Goal: Task Accomplishment & Management: Complete application form

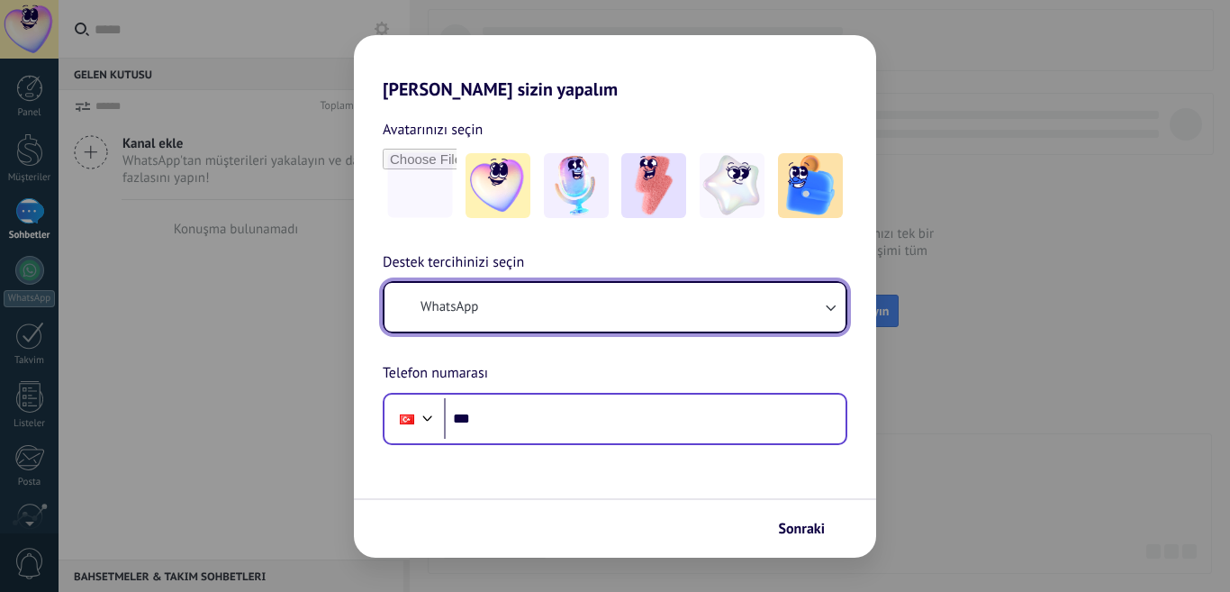
click at [585, 310] on button "WhatsApp" at bounding box center [615, 307] width 461 height 49
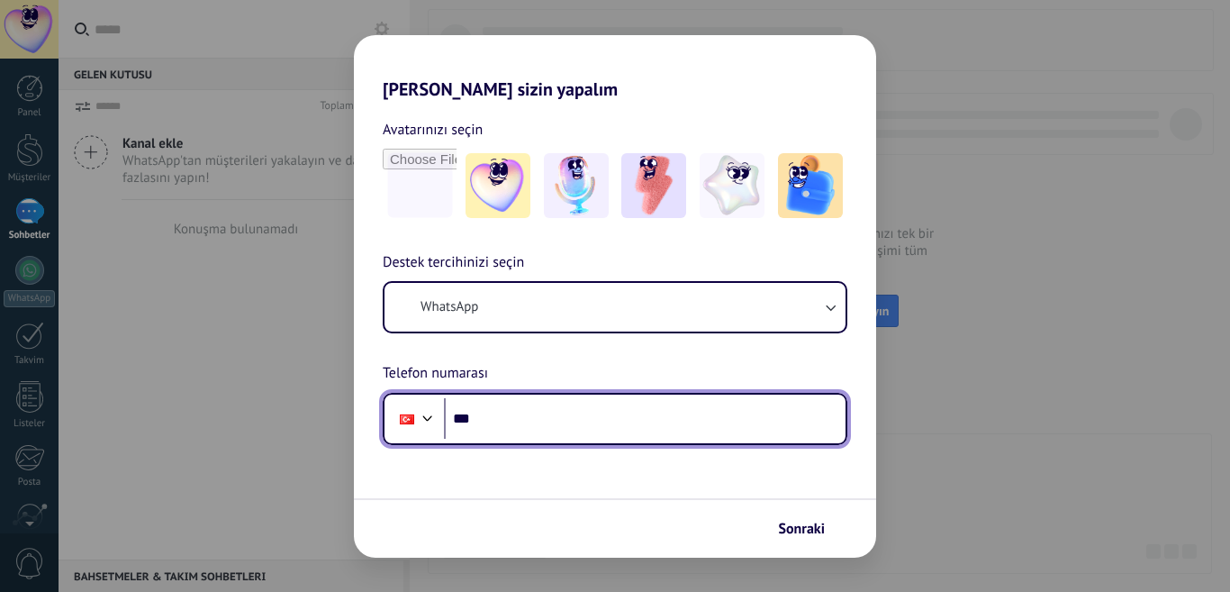
click at [622, 406] on input "***" at bounding box center [645, 418] width 402 height 41
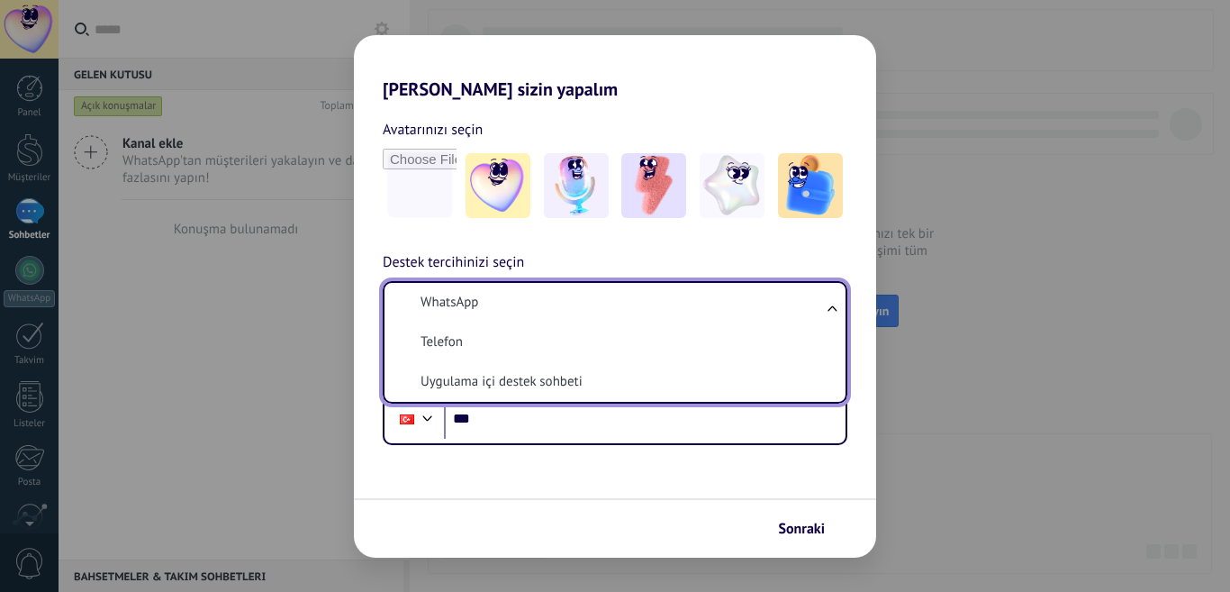
click at [541, 472] on form "Avatarınızı seçin Destek tercihinizi seçin WhatsApp WhatsApp Telefon Uygulama i…" at bounding box center [615, 329] width 522 height 458
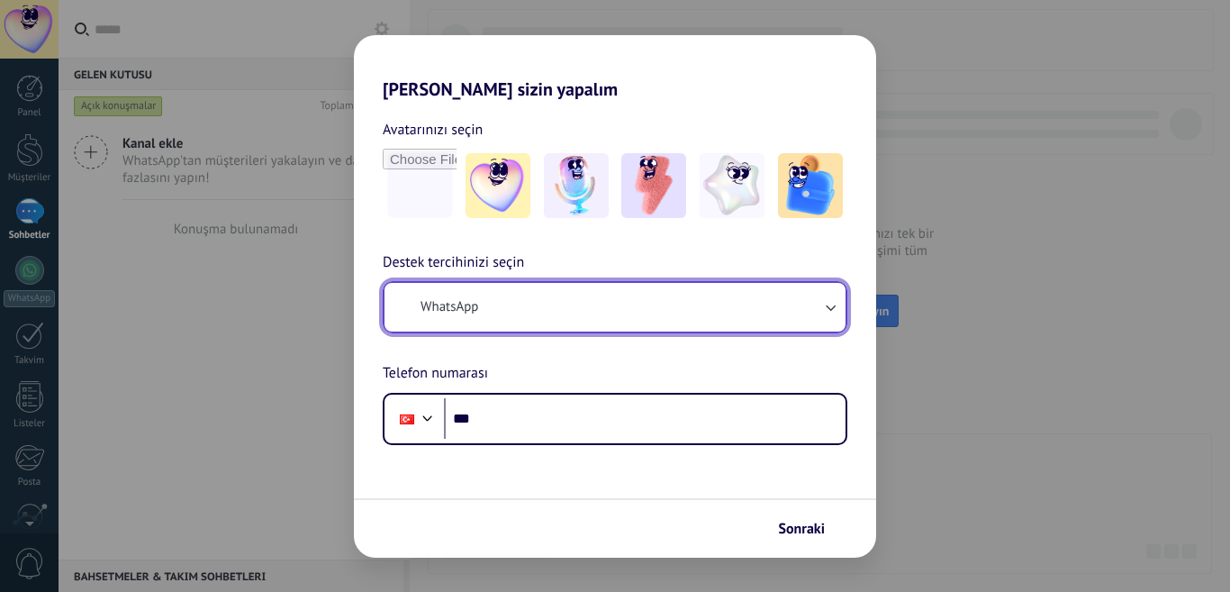
click at [536, 304] on button "WhatsApp" at bounding box center [615, 307] width 461 height 49
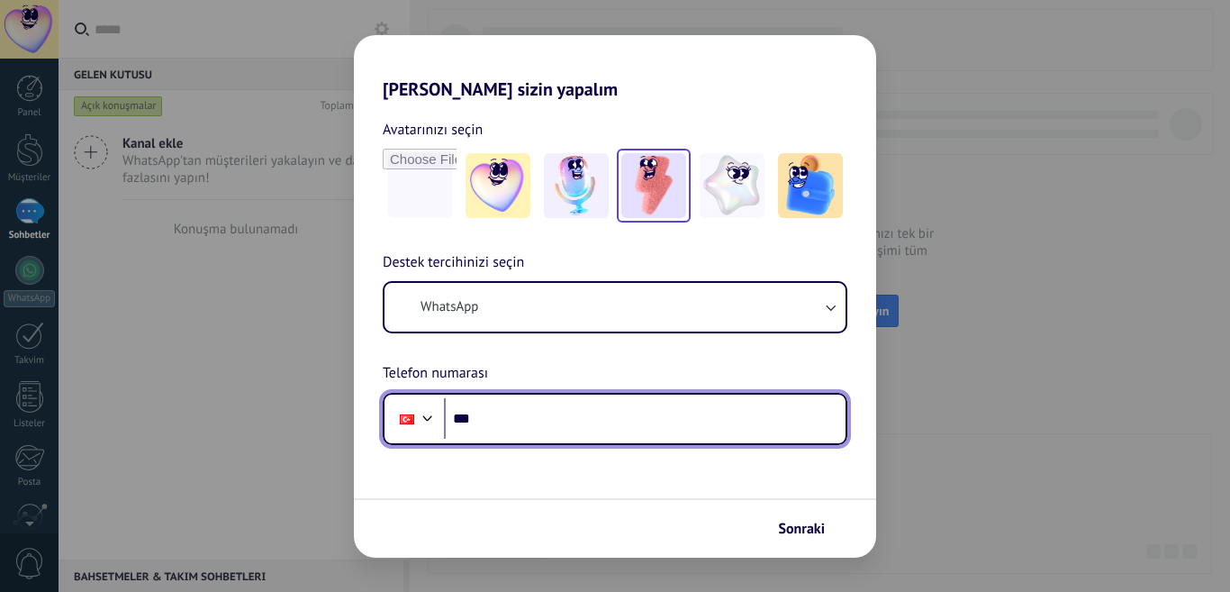
click at [534, 405] on input "***" at bounding box center [645, 418] width 402 height 41
click at [506, 413] on input "***" at bounding box center [645, 418] width 402 height 41
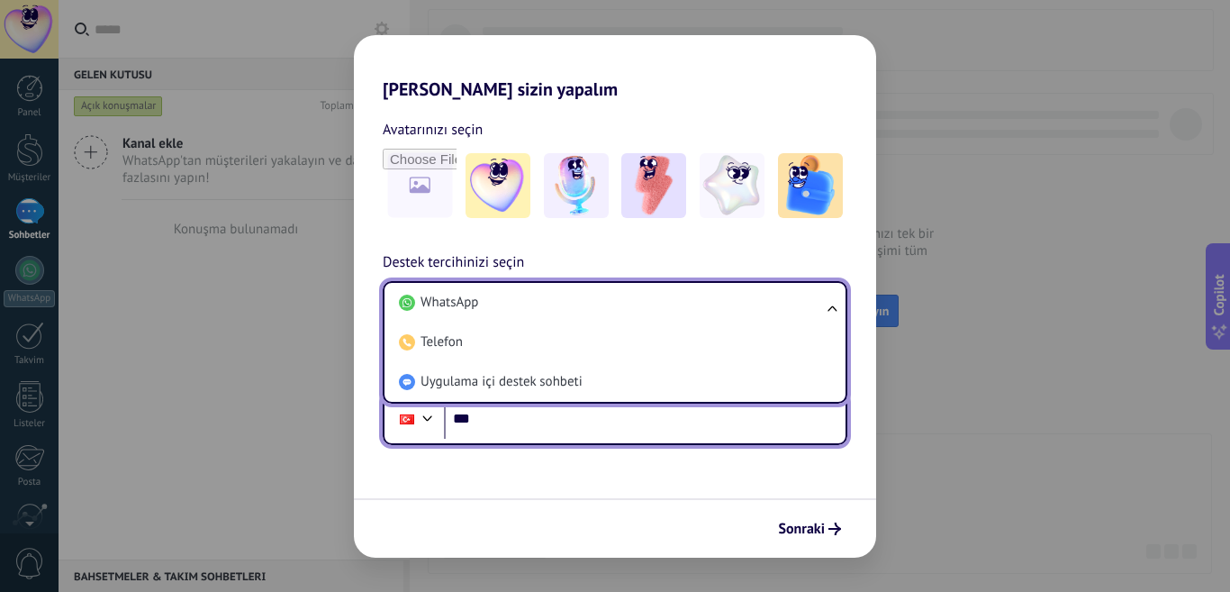
click at [496, 422] on input "***" at bounding box center [645, 418] width 402 height 41
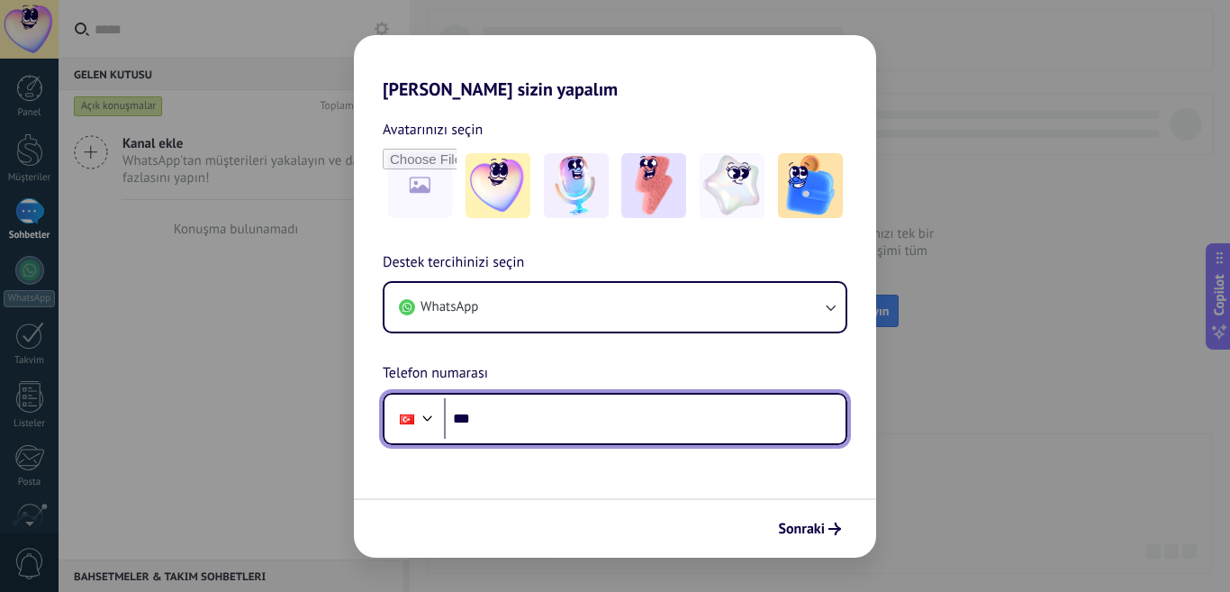
click at [497, 422] on input "***" at bounding box center [645, 418] width 402 height 41
type input "**********"
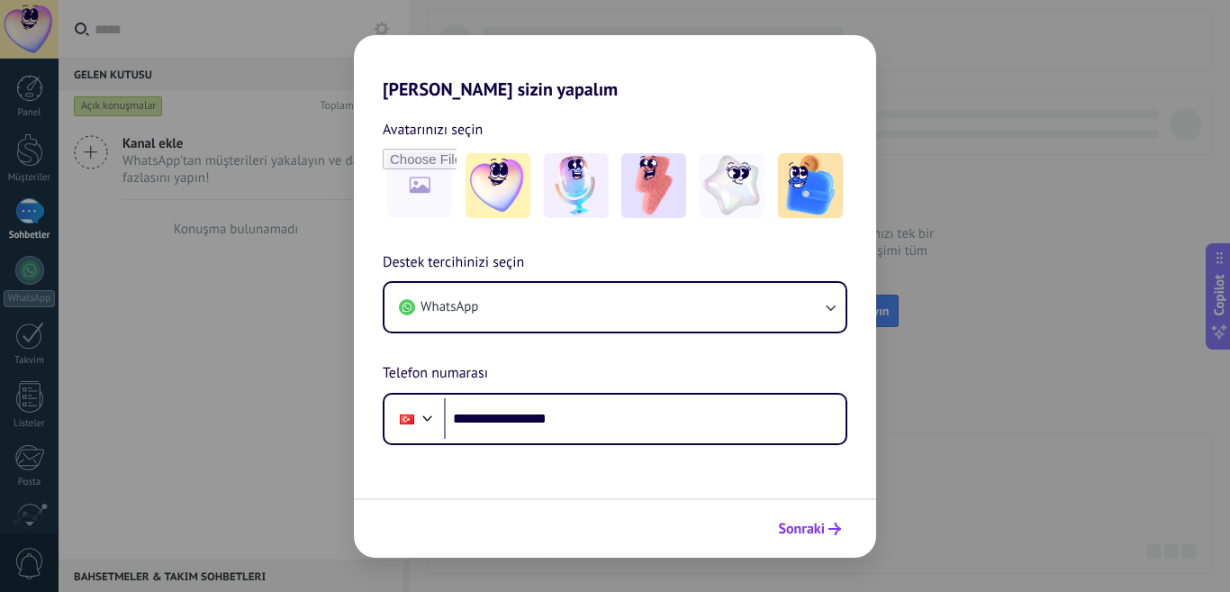
click at [802, 531] on span "Sonraki" at bounding box center [801, 528] width 47 height 13
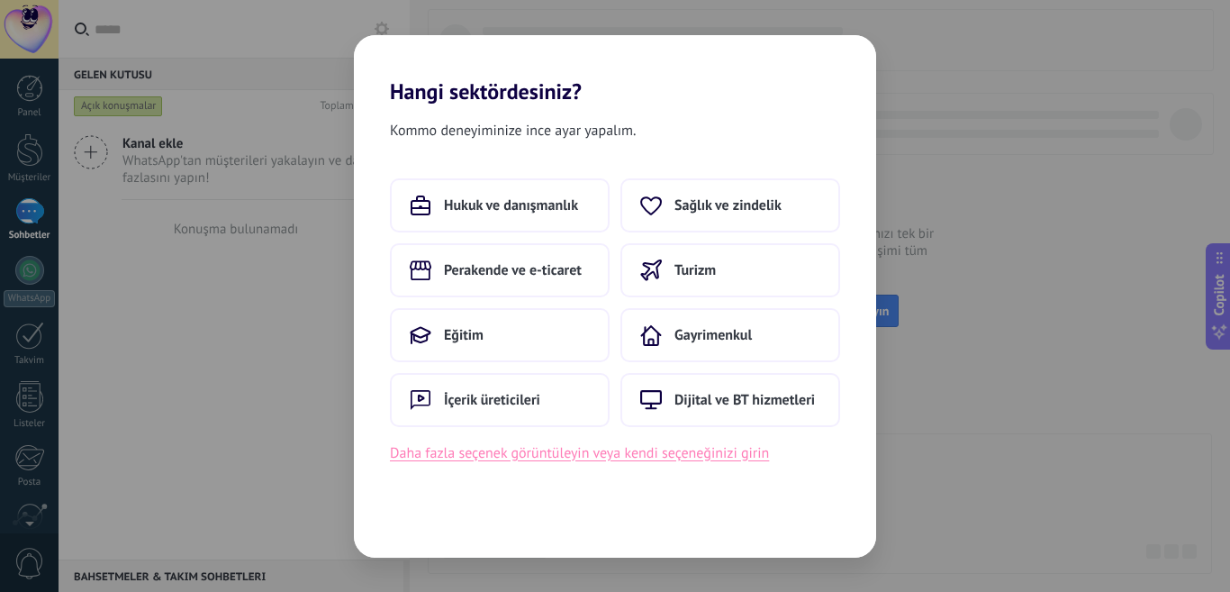
click at [606, 450] on button "Daha fazla seçenek görüntüleyin veya kendi seçeneğinizi girin" at bounding box center [579, 452] width 379 height 23
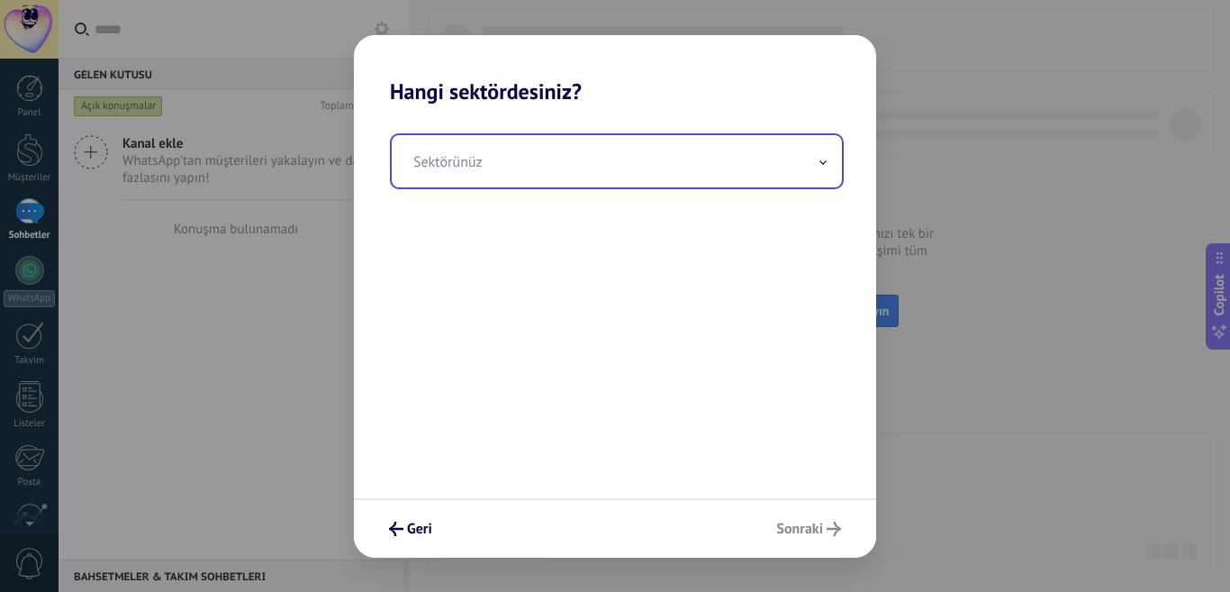
click at [572, 168] on input "text" at bounding box center [617, 161] width 450 height 52
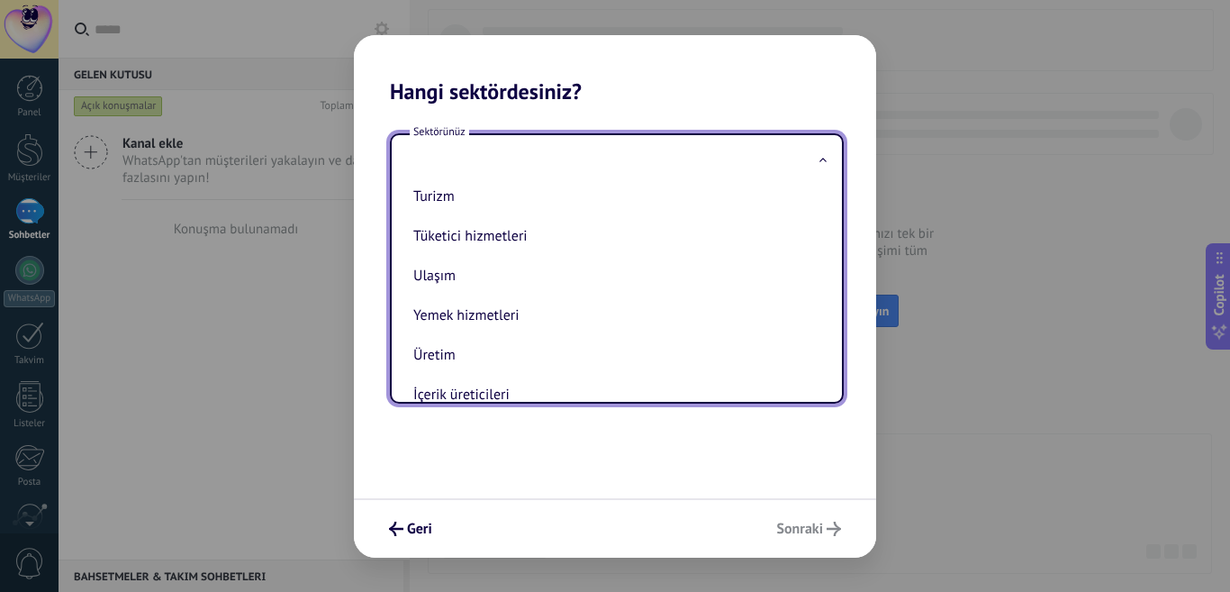
scroll to position [477, 0]
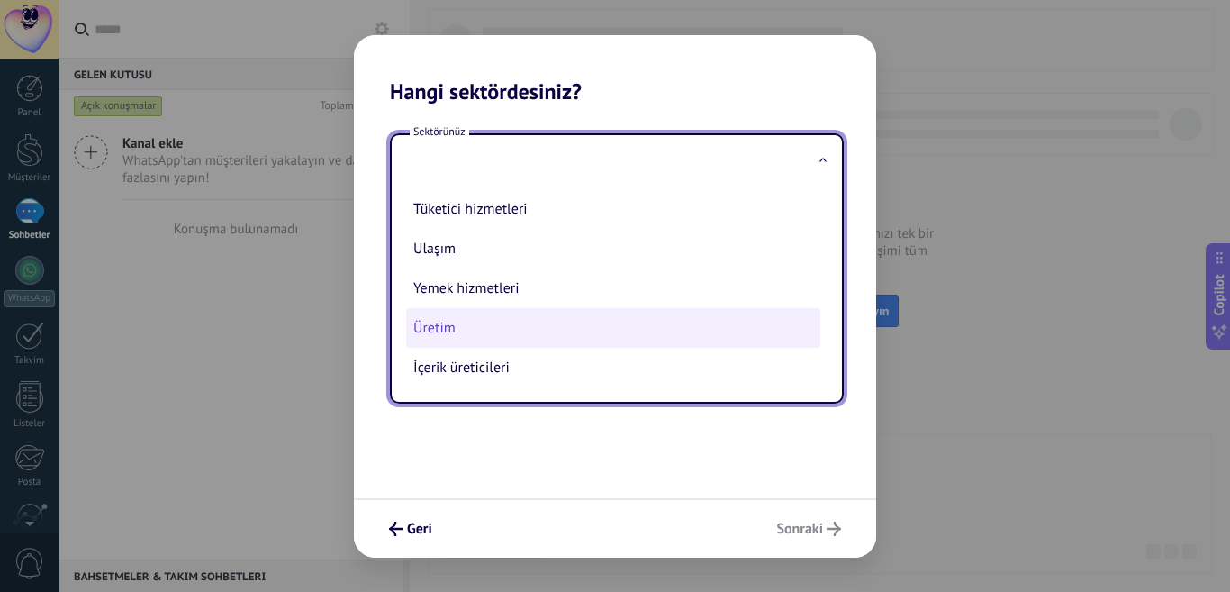
click at [509, 324] on li "Üretim" at bounding box center [613, 328] width 414 height 40
type input "******"
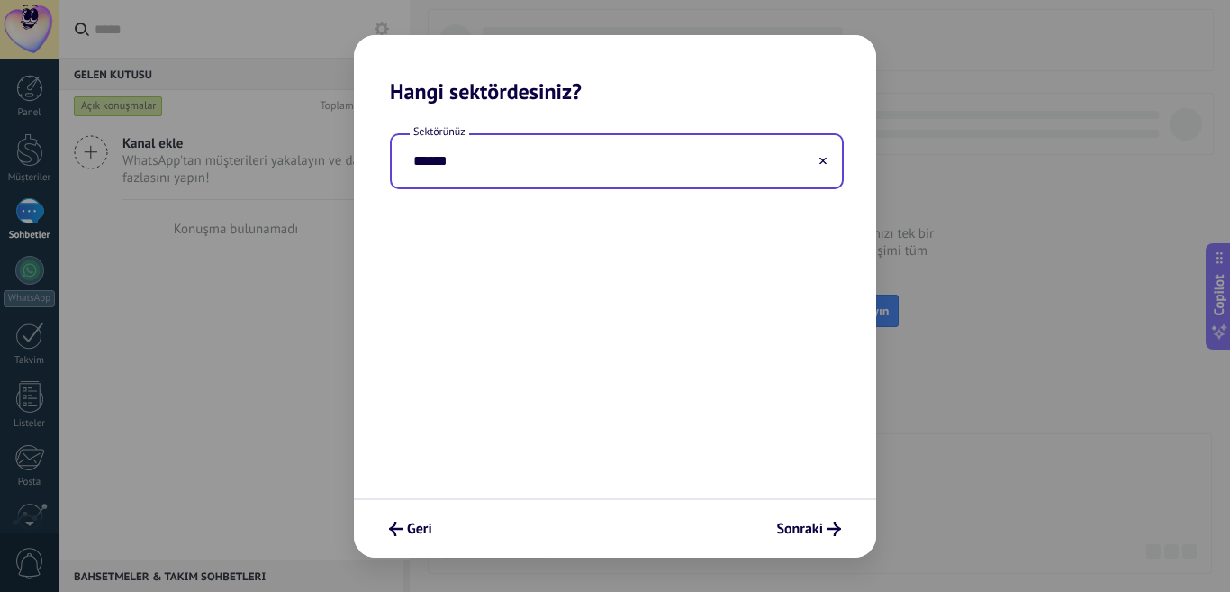
click at [525, 173] on input "******" at bounding box center [617, 161] width 450 height 52
click at [677, 186] on input "******" at bounding box center [617, 161] width 450 height 52
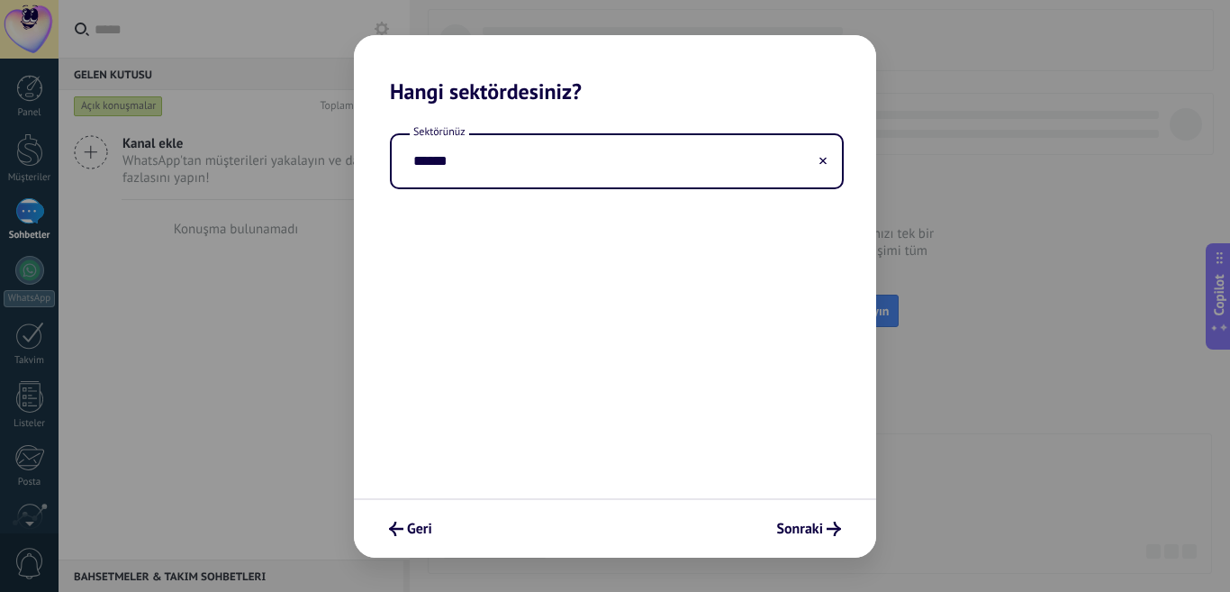
drag, startPoint x: 368, startPoint y: 168, endPoint x: 317, endPoint y: 166, distance: 51.4
click at [317, 166] on div "Hangi sektördesiniz? Sektörünüz ****** [PERSON_NAME]" at bounding box center [615, 296] width 1230 height 592
click at [738, 380] on div "Sektörünüz ******" at bounding box center [615, 301] width 522 height 394
click at [823, 533] on span "Sonraki" at bounding box center [808, 529] width 65 height 14
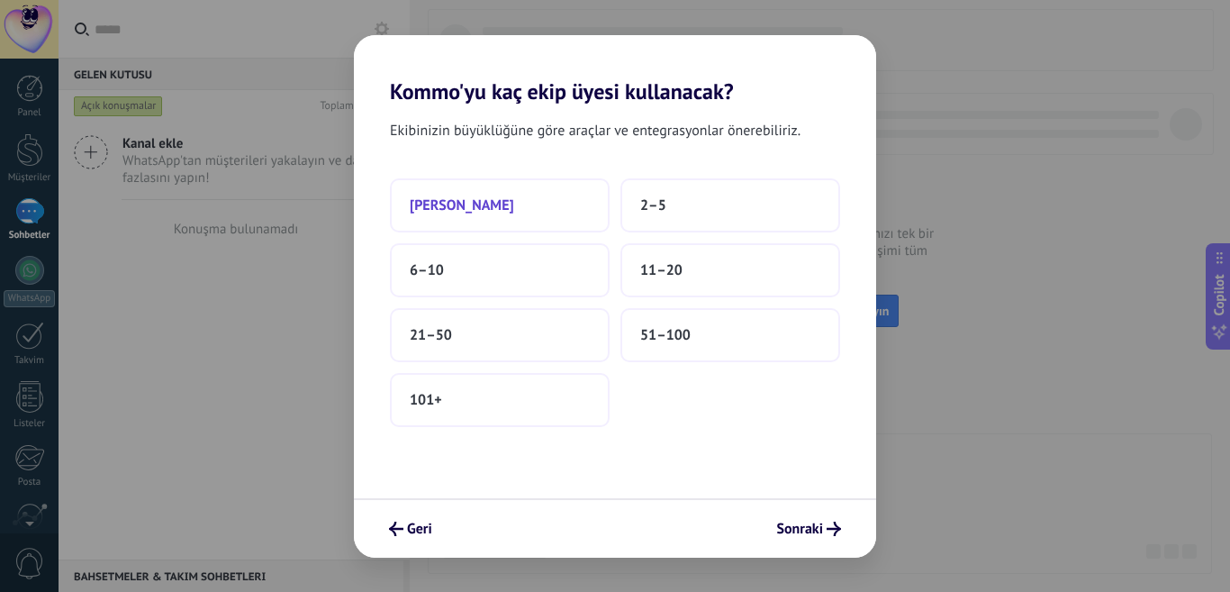
click at [492, 202] on button "[PERSON_NAME]" at bounding box center [500, 205] width 220 height 54
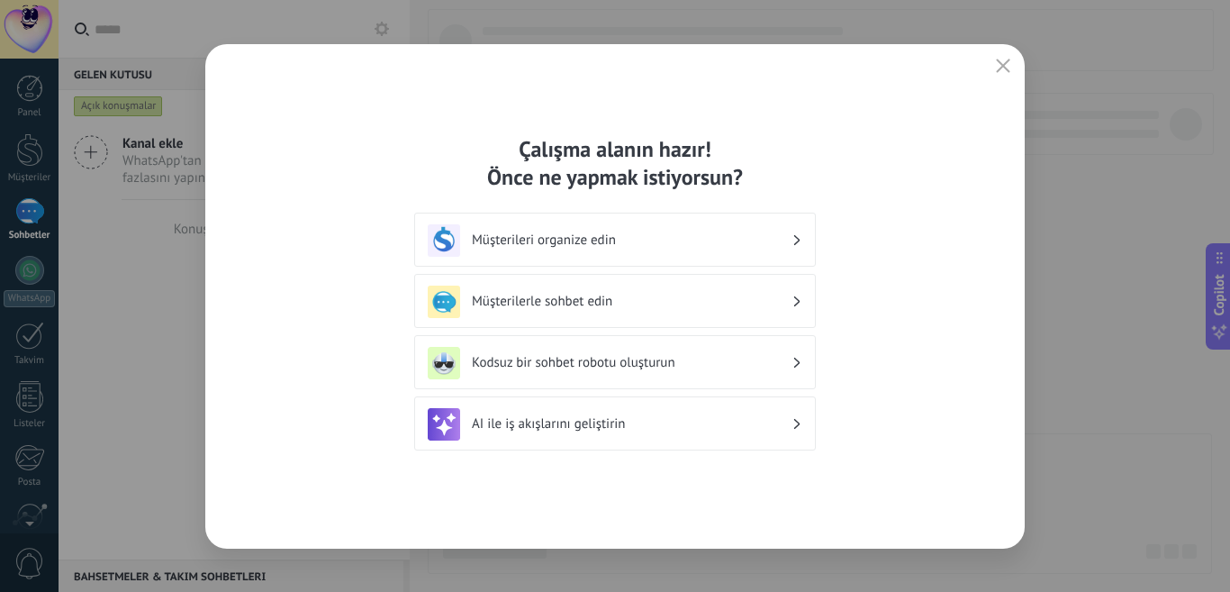
click at [690, 364] on h3 "Kodsuz bir sohbet robotu oluşturun" at bounding box center [632, 362] width 320 height 17
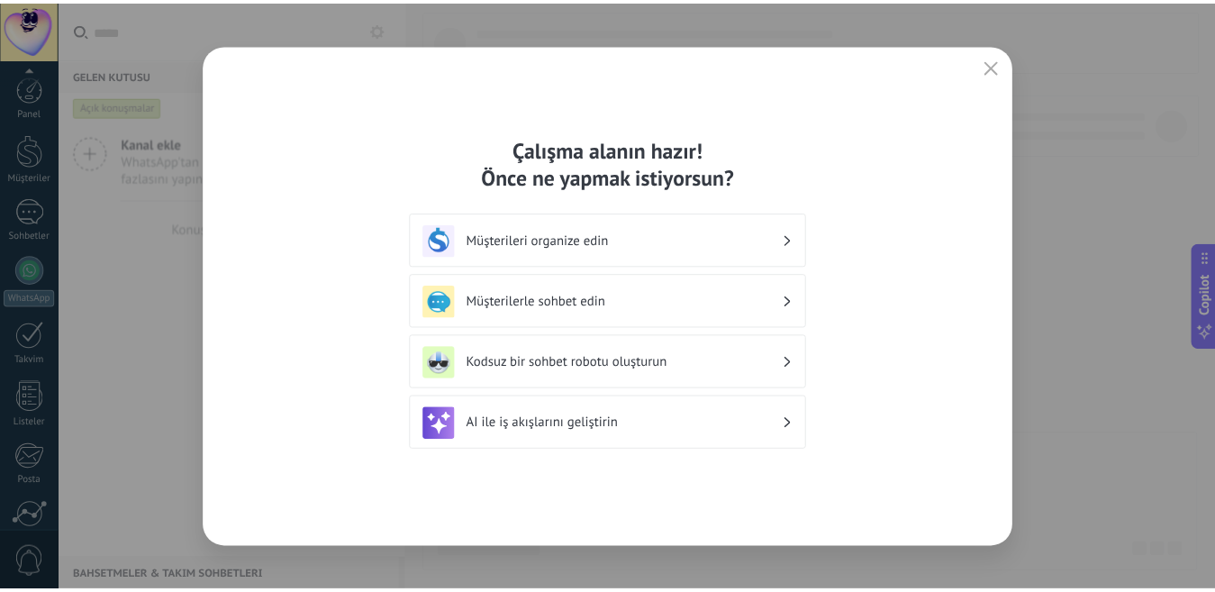
scroll to position [158, 0]
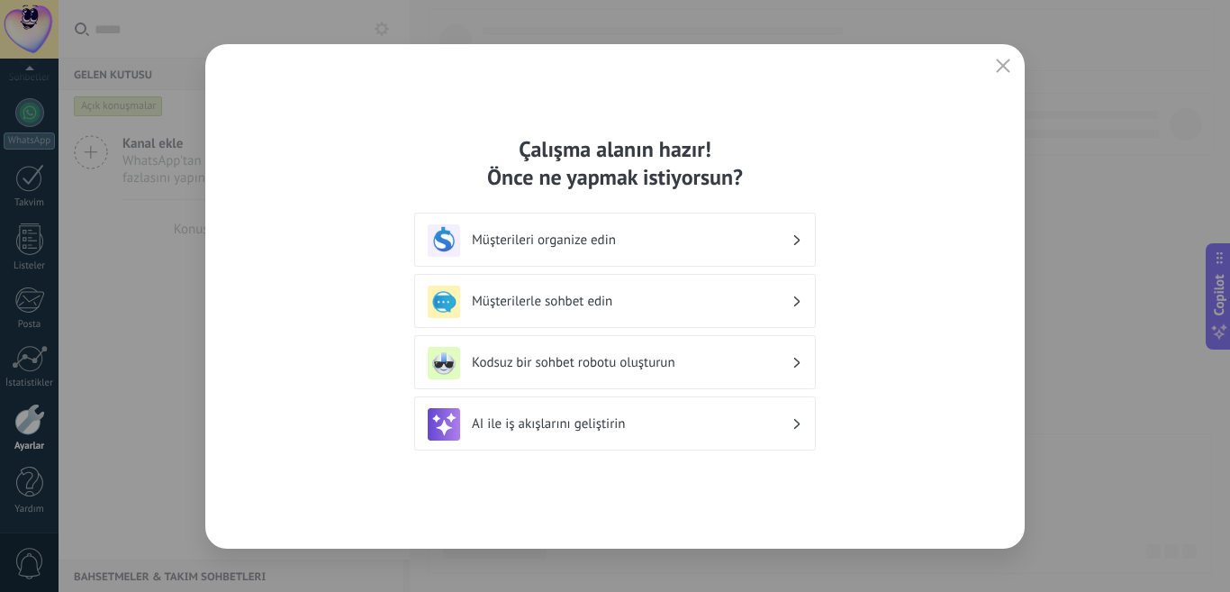
click at [799, 366] on icon at bounding box center [797, 363] width 6 height 11
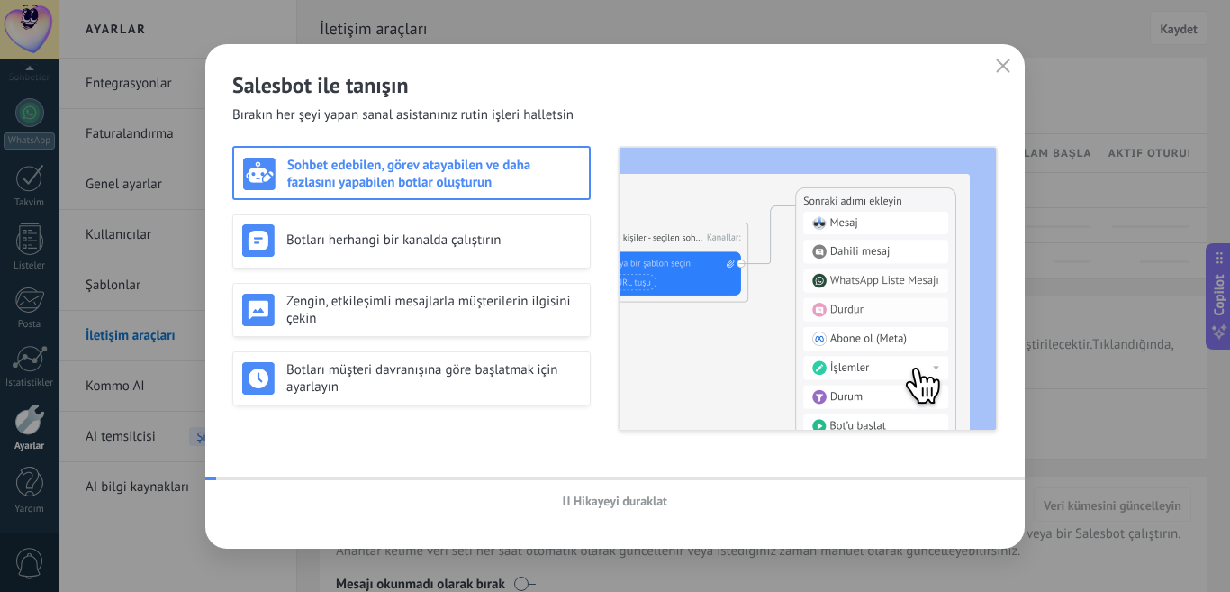
click at [1009, 60] on use "button" at bounding box center [1004, 66] width 14 height 14
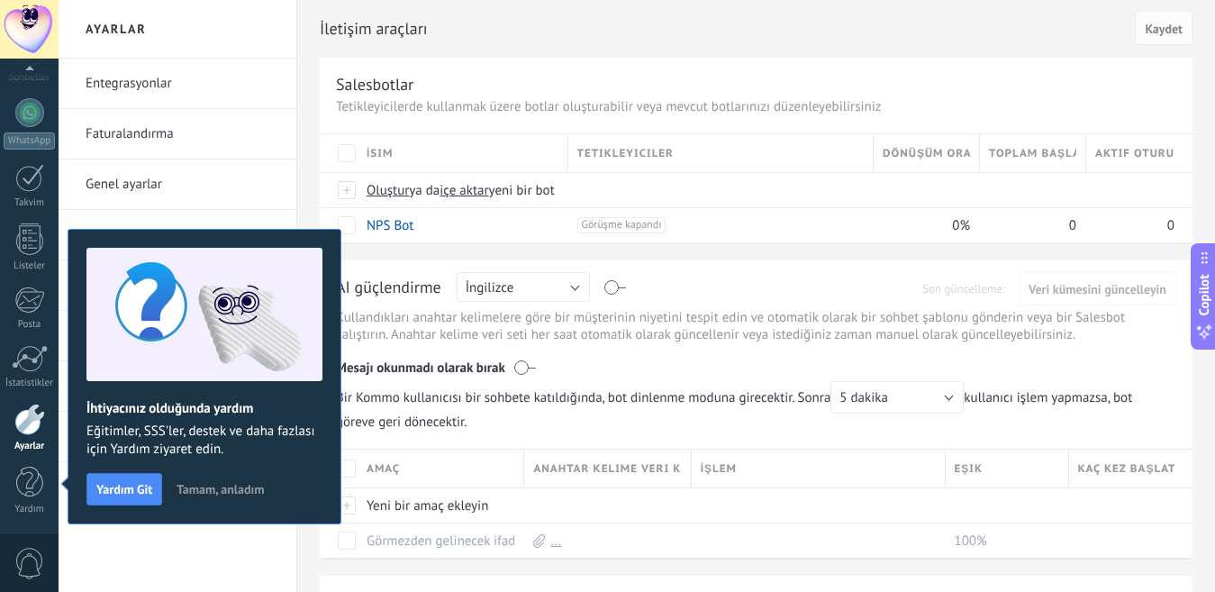
click at [204, 483] on span "Tamam, anladım" at bounding box center [220, 489] width 87 height 13
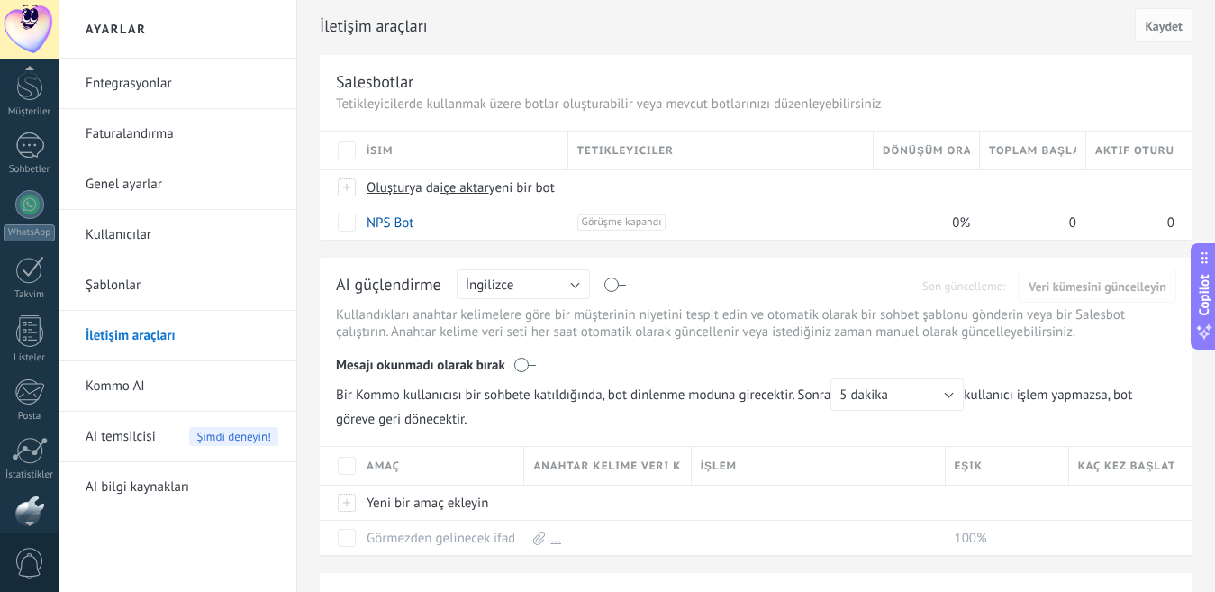
scroll to position [0, 0]
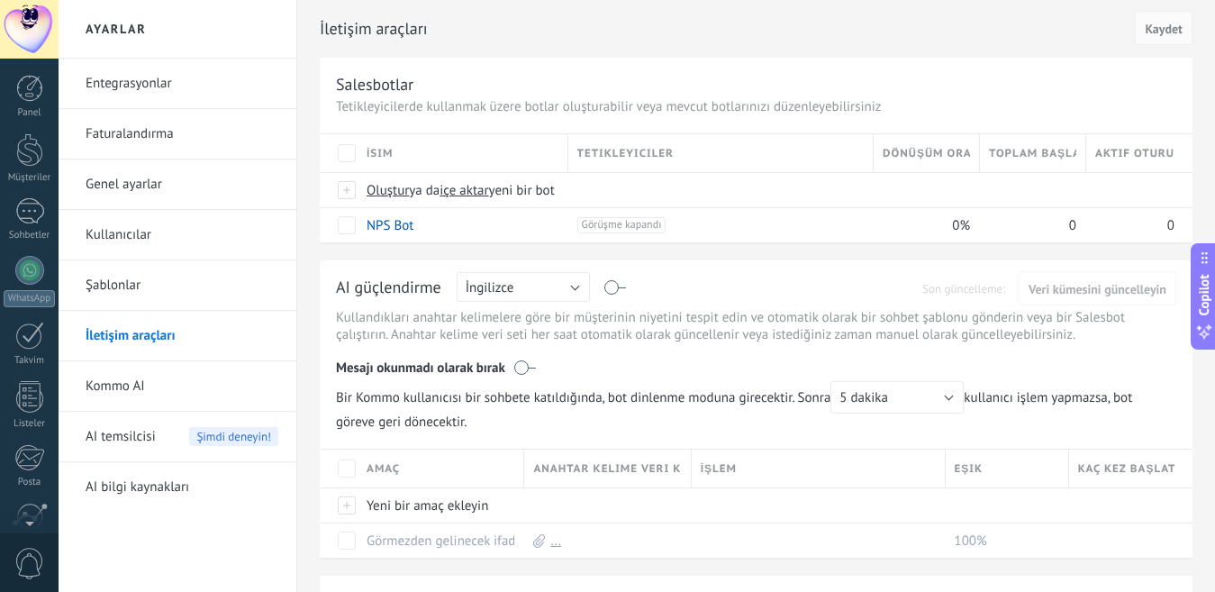
click at [29, 68] on div "Panel Müşteriler Sohbetler WhatsApp Satışlar" at bounding box center [58, 296] width 117 height 475
click at [30, 84] on div at bounding box center [29, 88] width 27 height 27
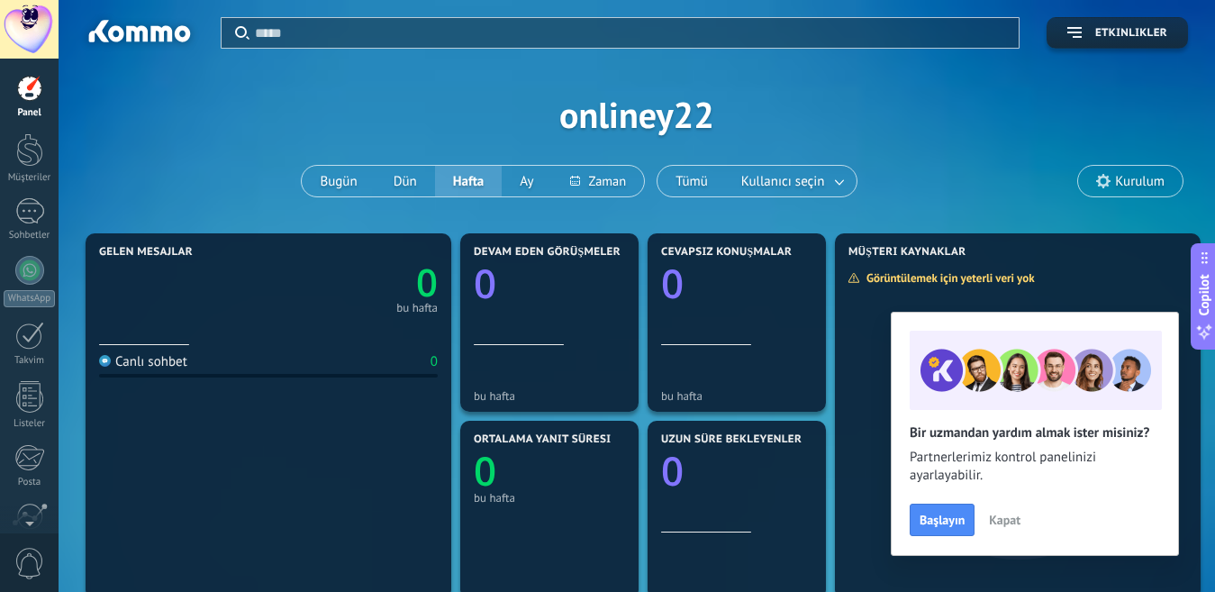
click at [995, 519] on span "Kapat" at bounding box center [1005, 519] width 32 height 13
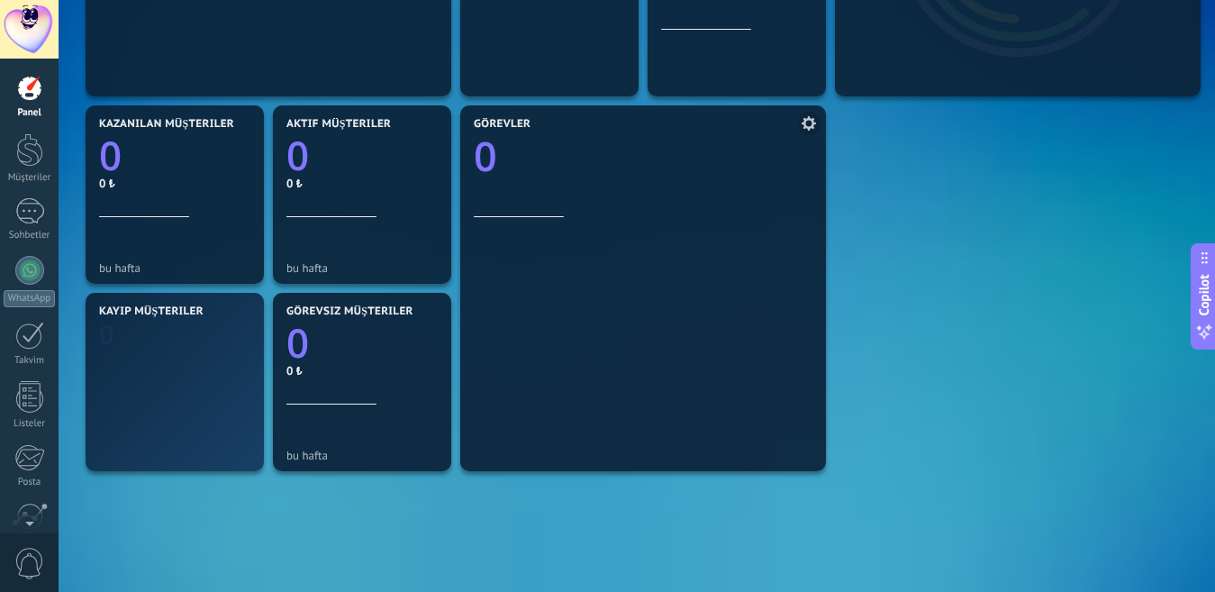
scroll to position [540, 0]
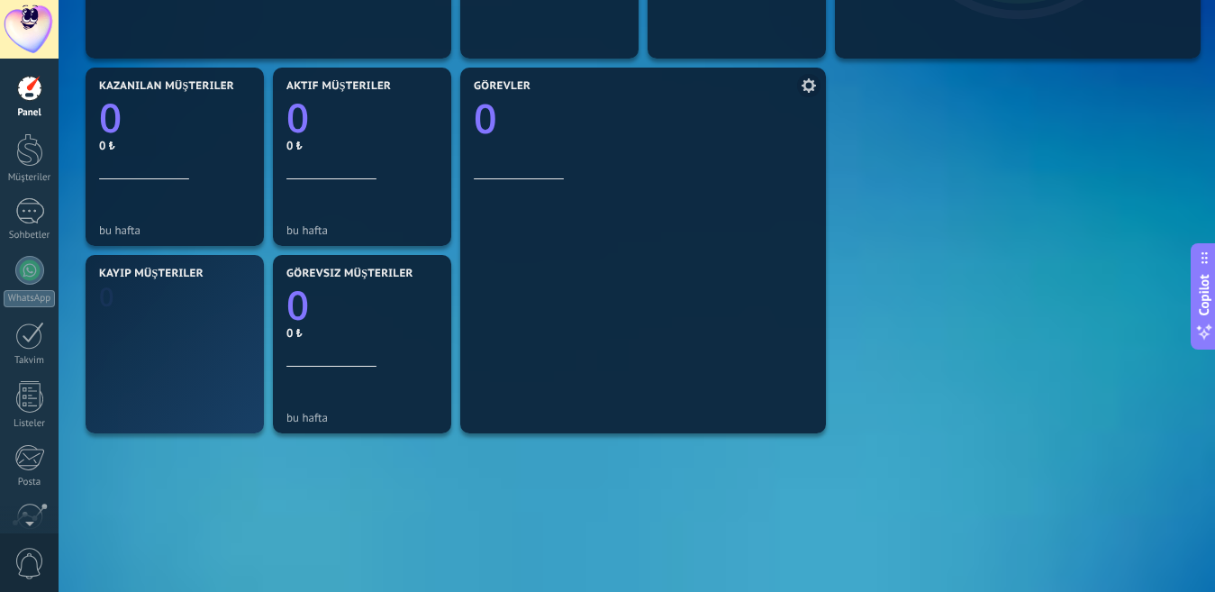
click at [608, 326] on div at bounding box center [643, 300] width 339 height 242
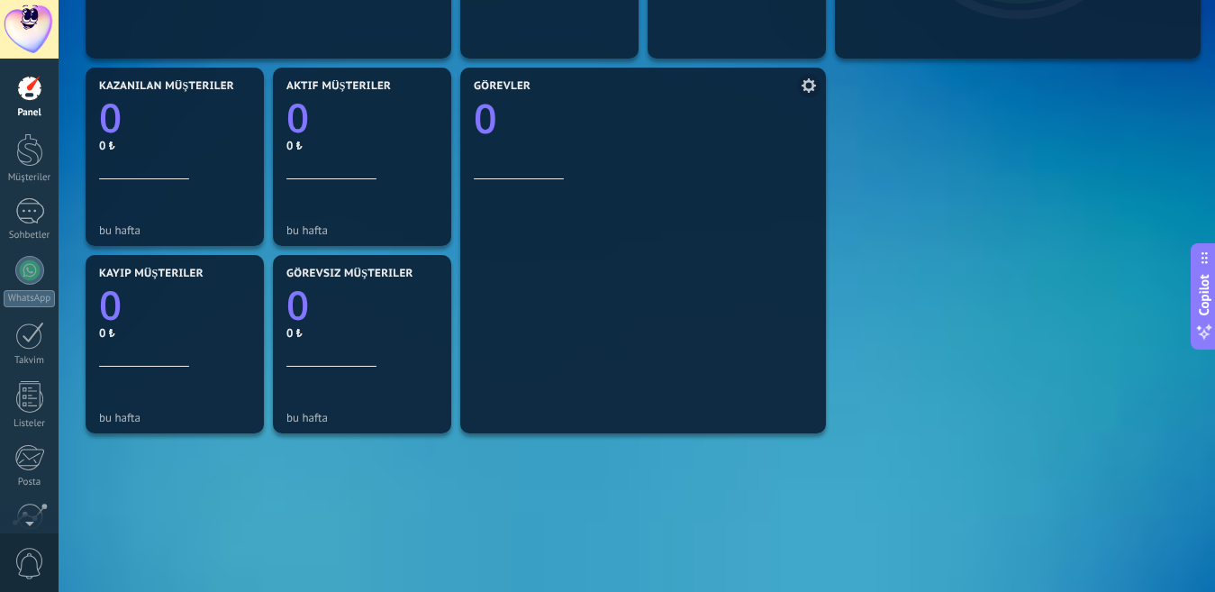
click at [806, 92] on icon at bounding box center [809, 85] width 14 height 14
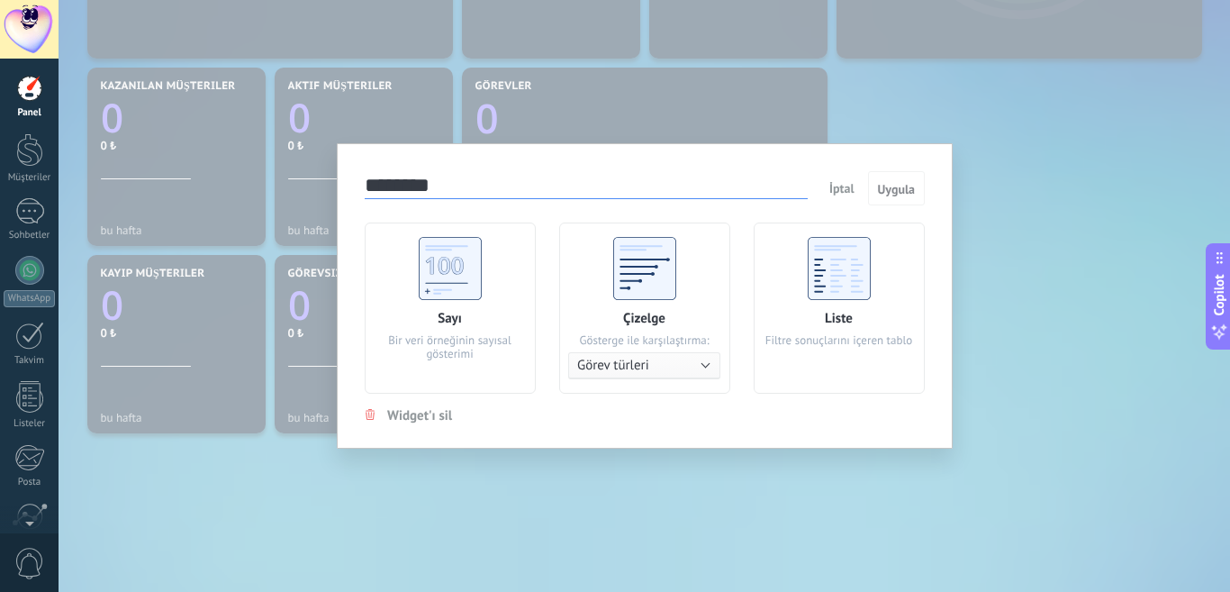
click at [840, 186] on span "İptal" at bounding box center [842, 188] width 25 height 16
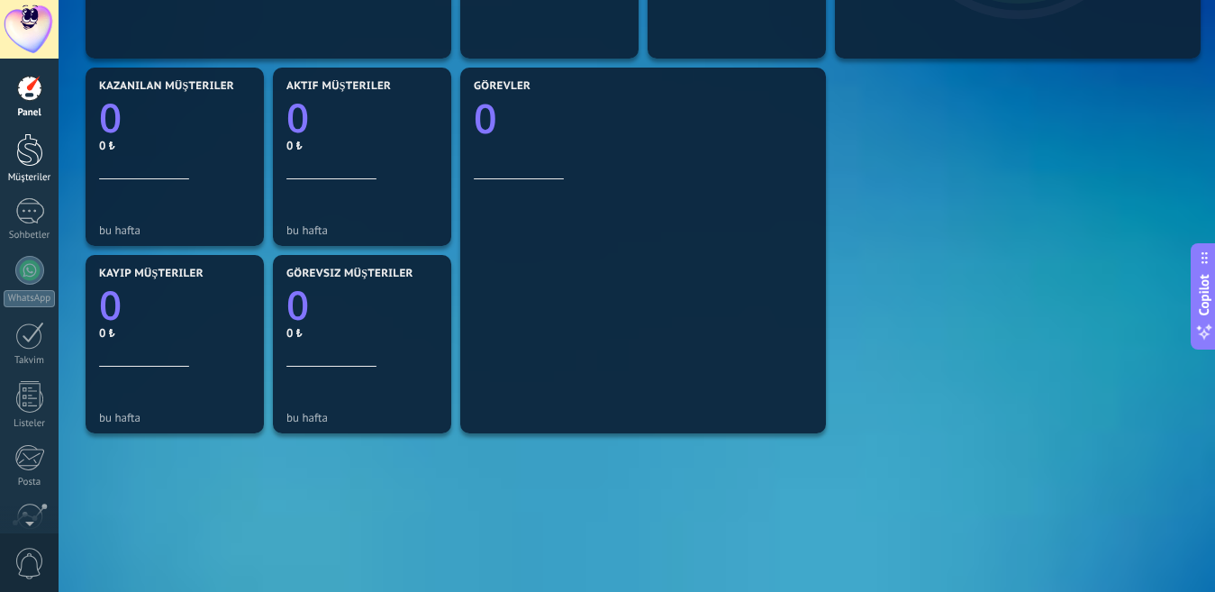
click at [46, 161] on link "Müşteriler" at bounding box center [29, 158] width 59 height 50
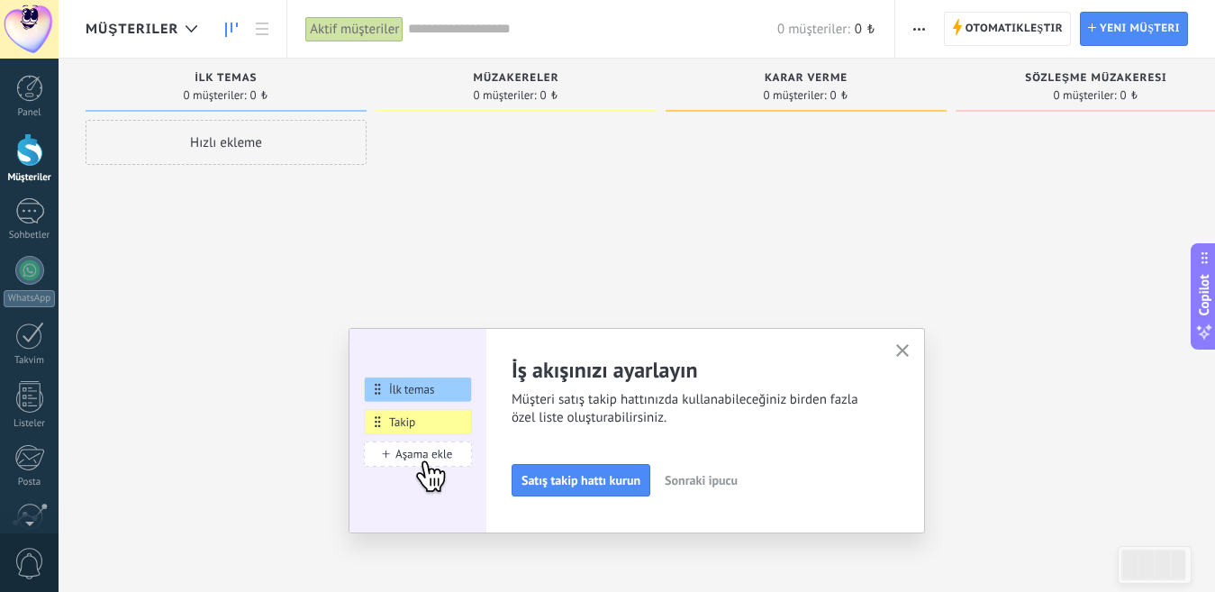
click at [925, 346] on div "İş akışınızı ayarlayın Müşteri satış takip hattınızda kullanabileceğiniz birden…" at bounding box center [637, 430] width 577 height 205
click at [902, 359] on button "button" at bounding box center [903, 352] width 23 height 24
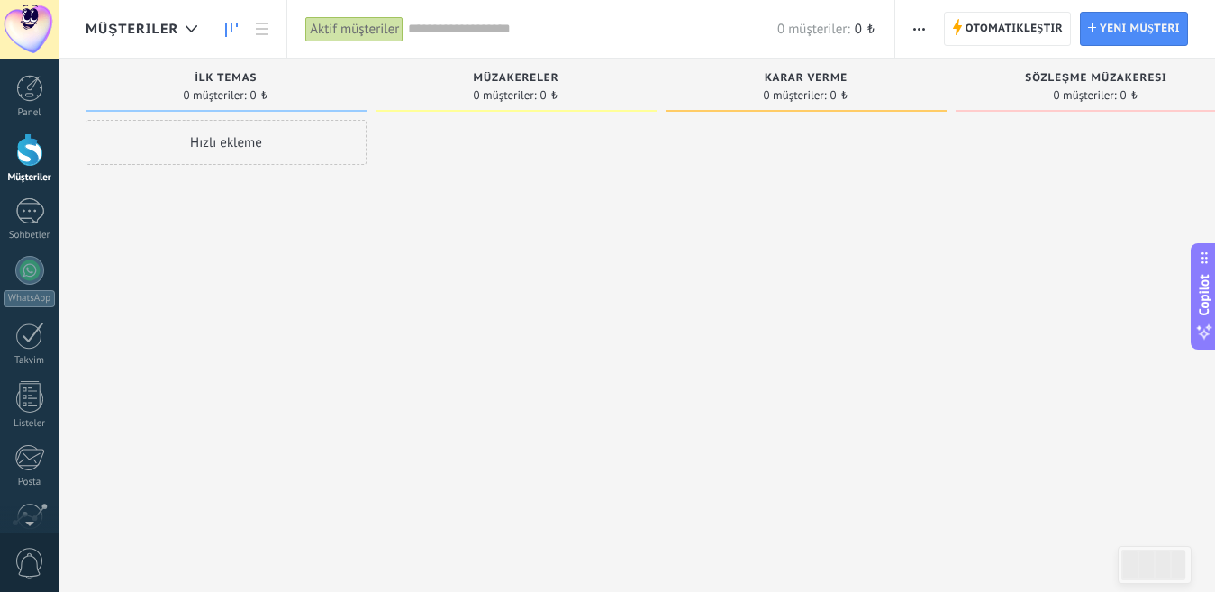
click at [355, 23] on div "Aktif müşteriler" at bounding box center [354, 29] width 98 height 26
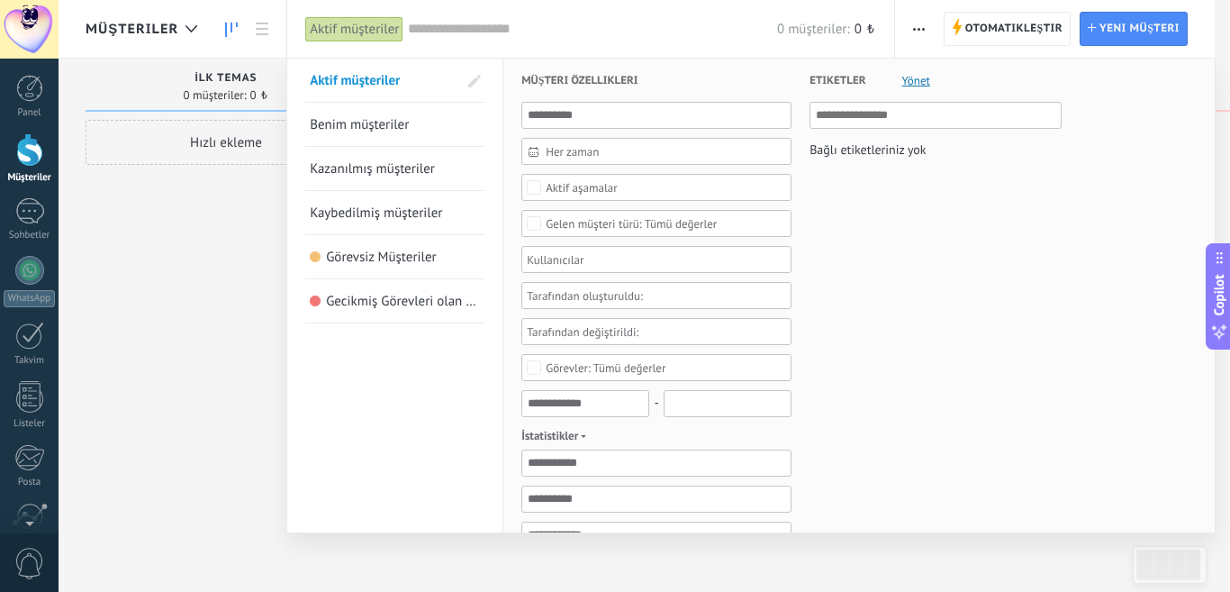
drag, startPoint x: 271, startPoint y: 225, endPoint x: 282, endPoint y: 218, distance: 13.0
click at [275, 225] on div at bounding box center [615, 296] width 1230 height 592
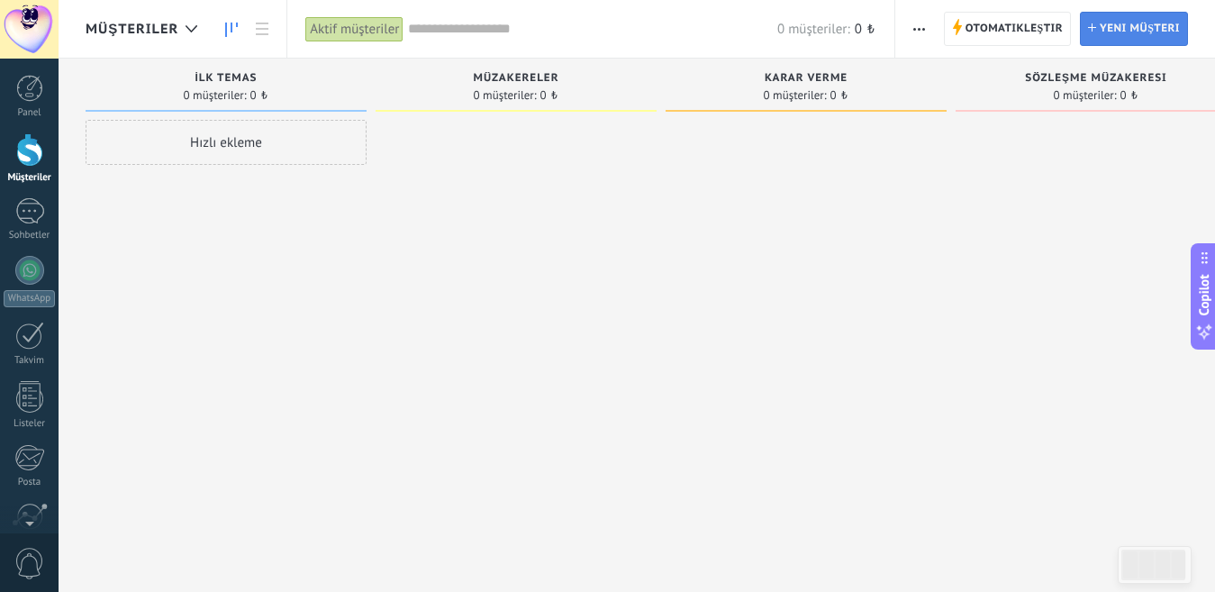
click at [1106, 33] on span "Yeni müşteri" at bounding box center [1140, 29] width 80 height 32
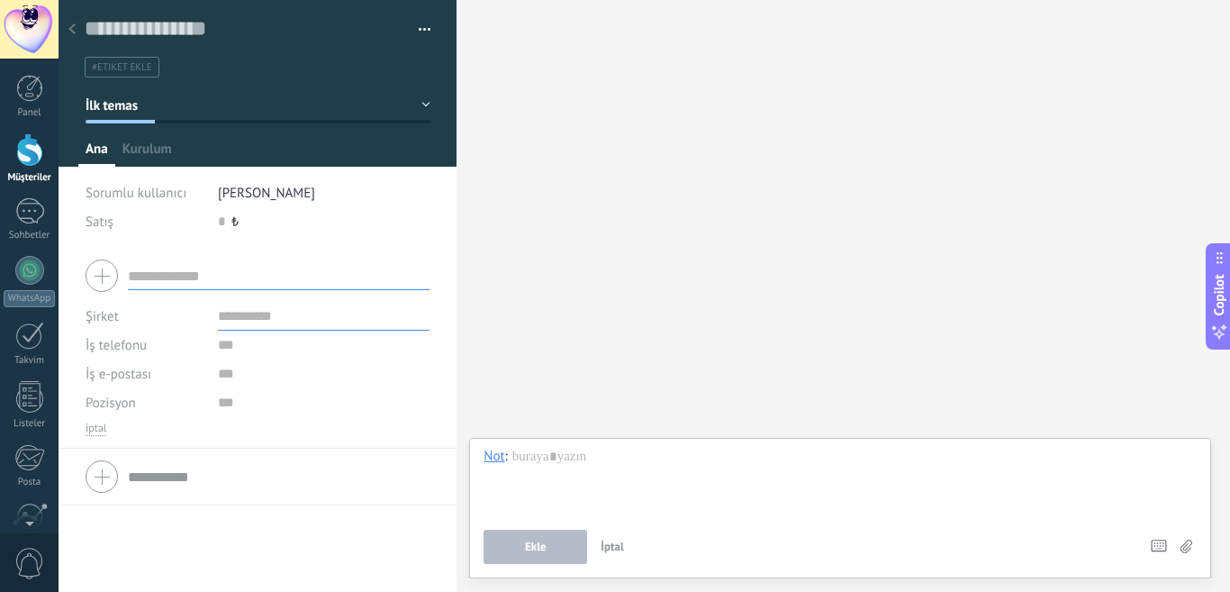
click at [619, 548] on span "İptal" at bounding box center [612, 546] width 23 height 15
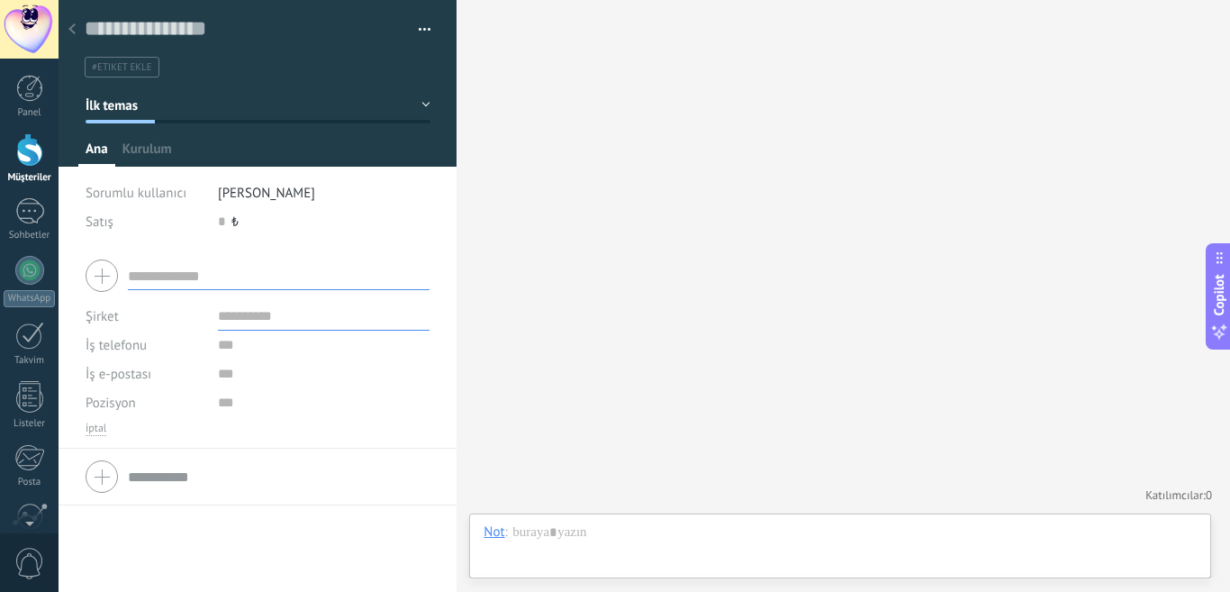
click at [556, 256] on div "Arama Daha fazla yükle Katılımcılar: 0 Üye ekle Botlar: 0" at bounding box center [844, 296] width 774 height 592
click at [169, 149] on span "Kurulum" at bounding box center [148, 154] width 50 height 26
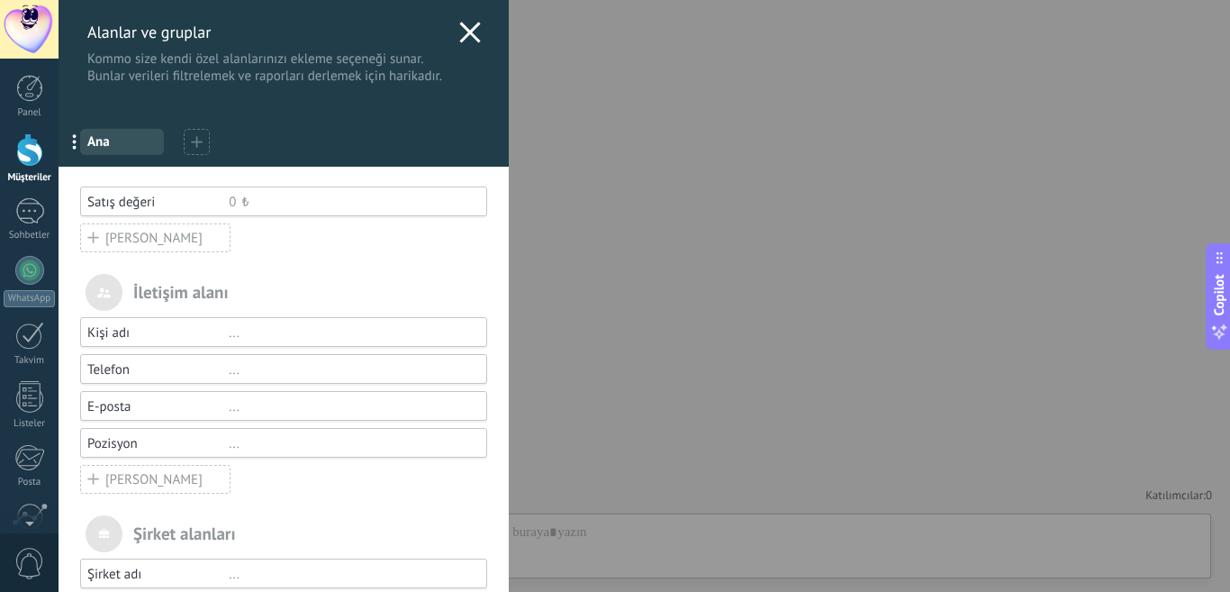
click at [468, 34] on use at bounding box center [469, 32] width 21 height 21
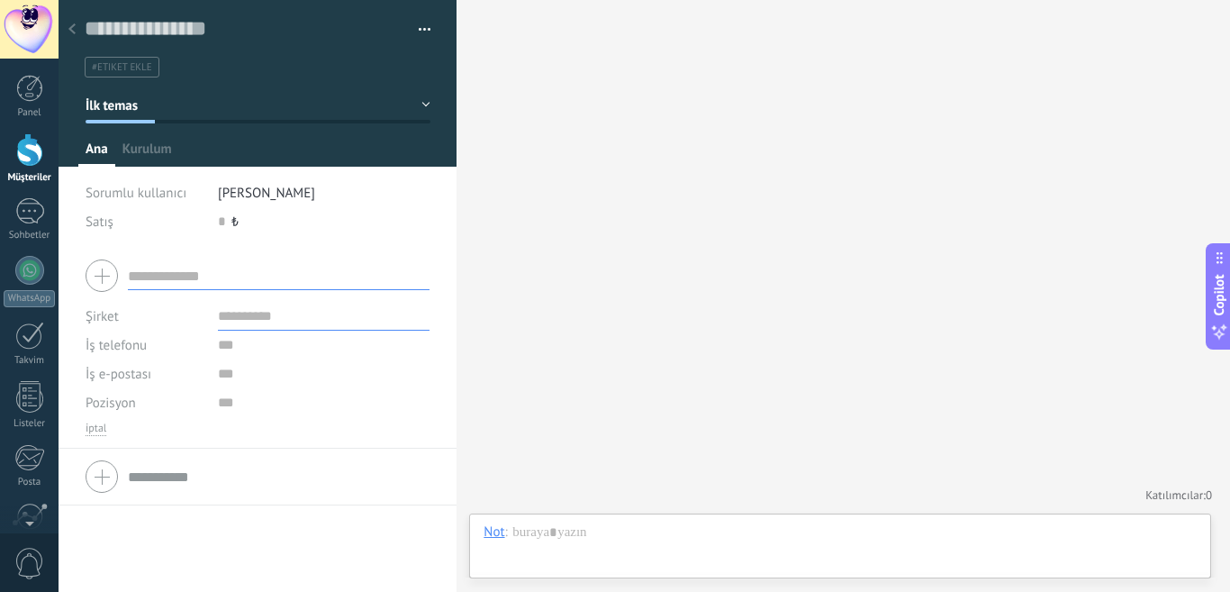
click at [495, 161] on div "Arama Daha fazla yükle Katılımcılar: 0 Üye ekle Botlar: 0" at bounding box center [844, 296] width 774 height 592
click at [44, 325] on link "Takvim" at bounding box center [29, 344] width 59 height 45
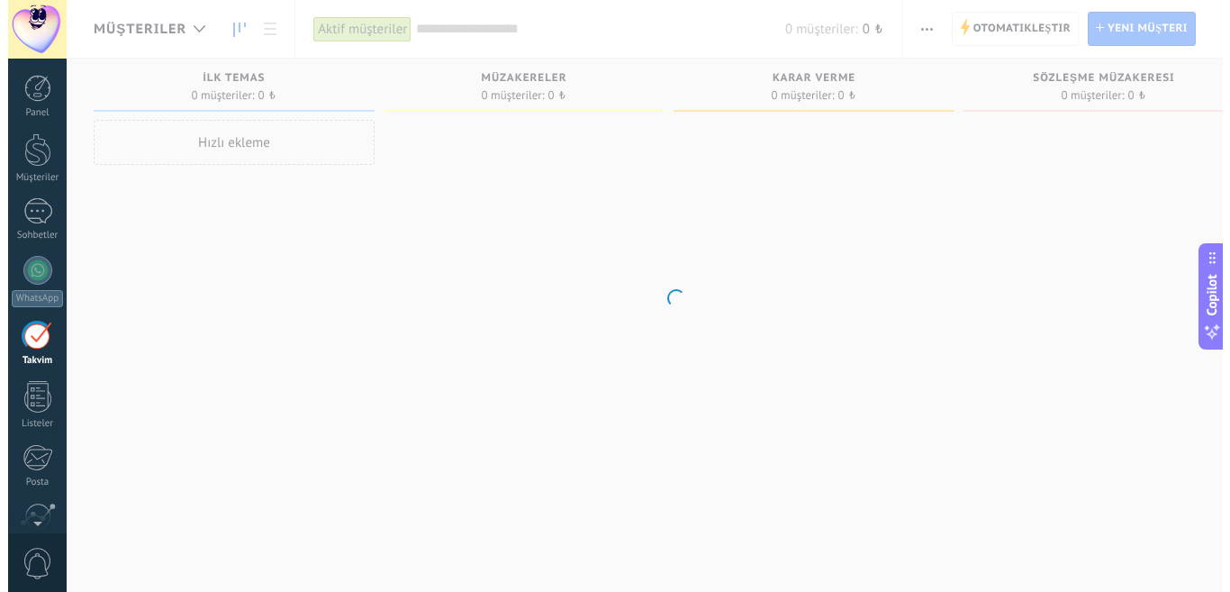
scroll to position [52, 0]
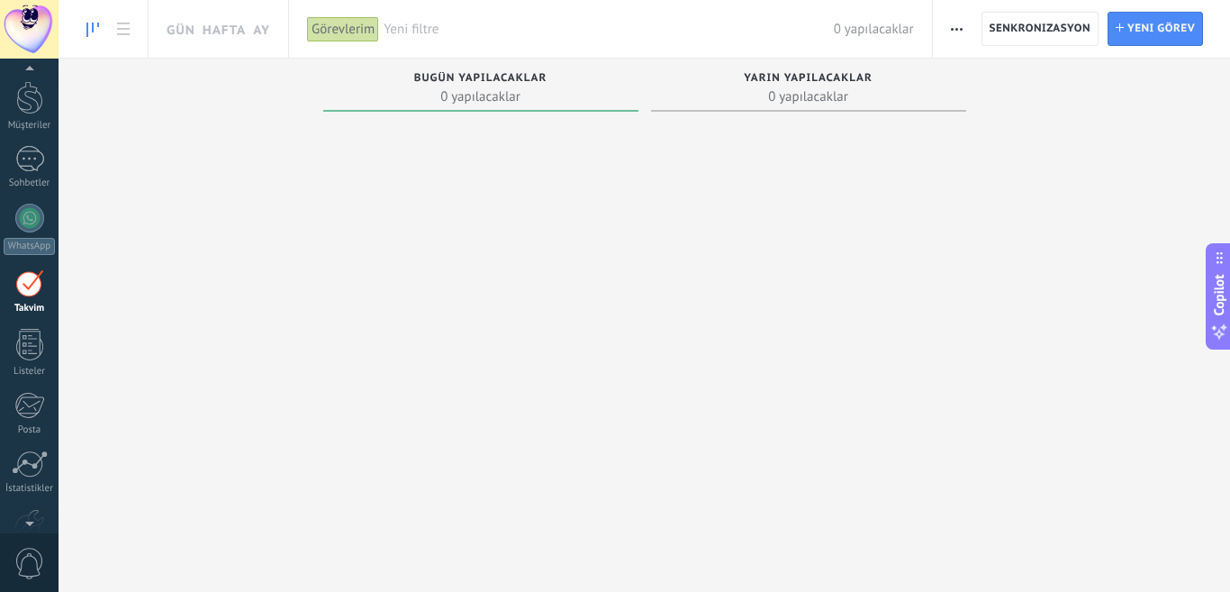
click at [359, 32] on div "Görevlerim" at bounding box center [343, 29] width 72 height 26
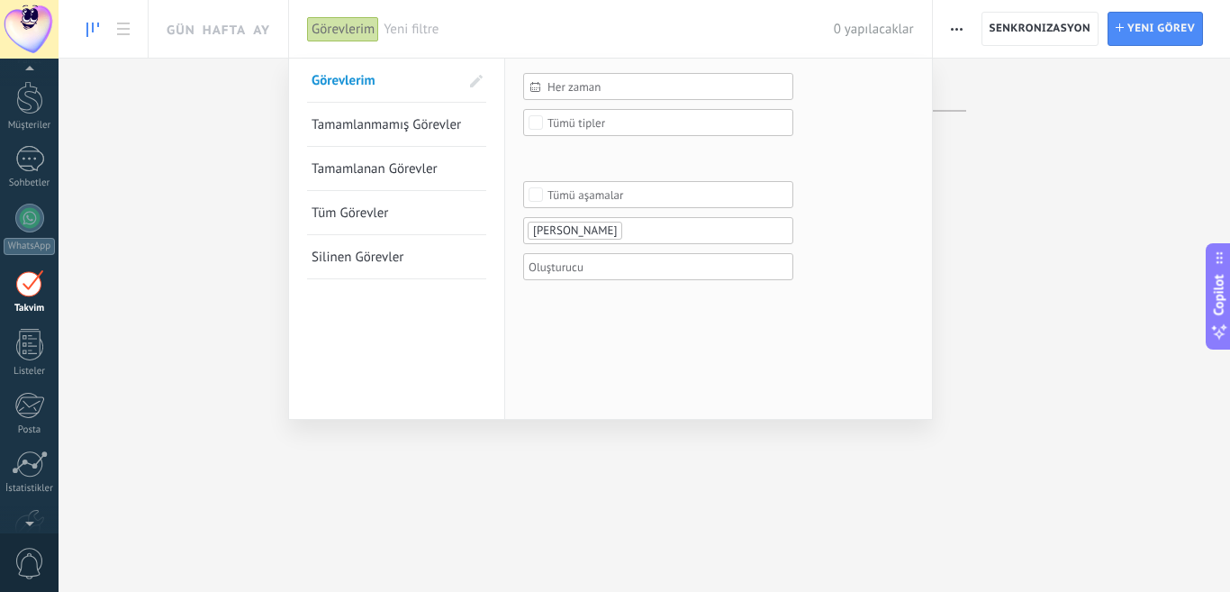
click at [374, 128] on span "Tamamlanmamış Görevler" at bounding box center [387, 124] width 150 height 17
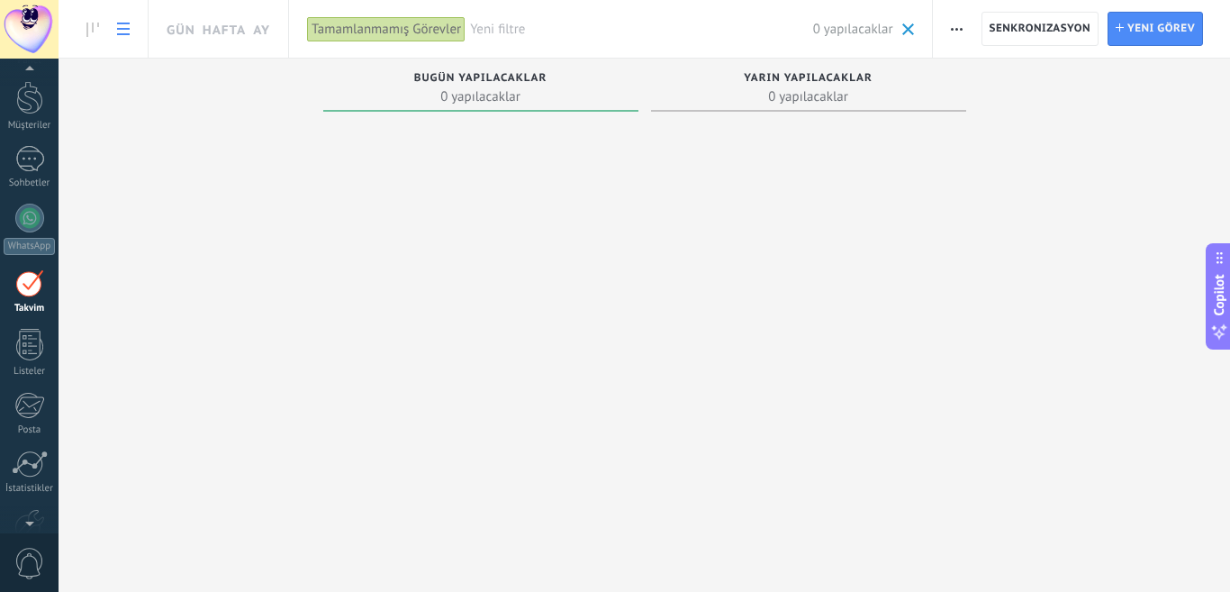
click at [116, 27] on link at bounding box center [123, 29] width 31 height 35
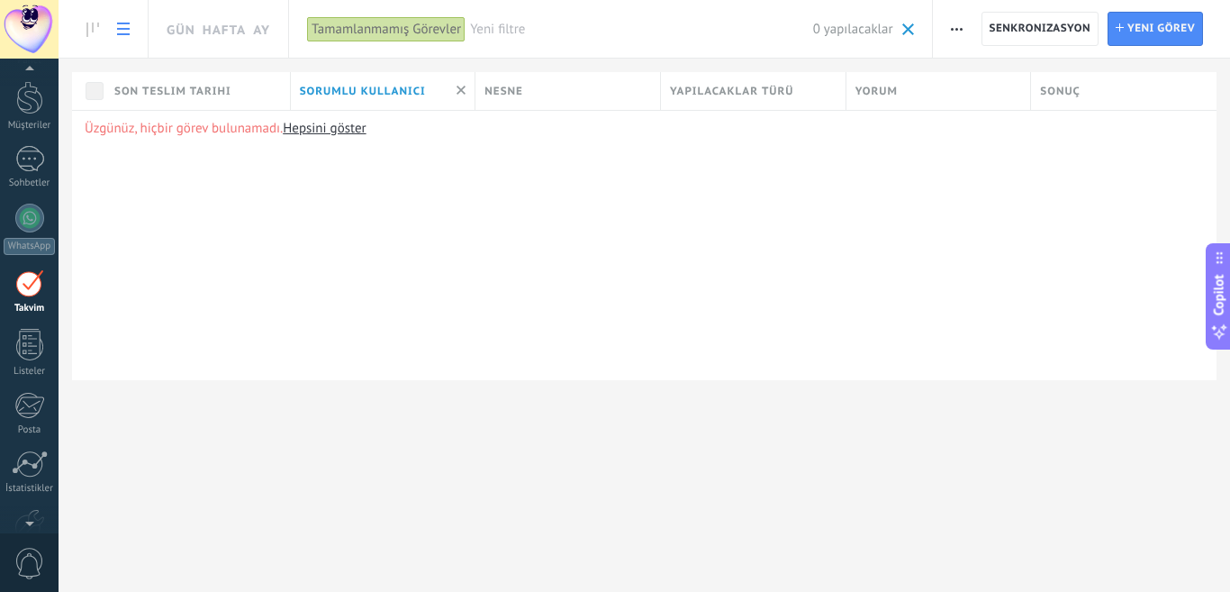
click at [322, 126] on link "Hepsini göster" at bounding box center [324, 128] width 83 height 17
click at [96, 28] on icon at bounding box center [92, 30] width 13 height 14
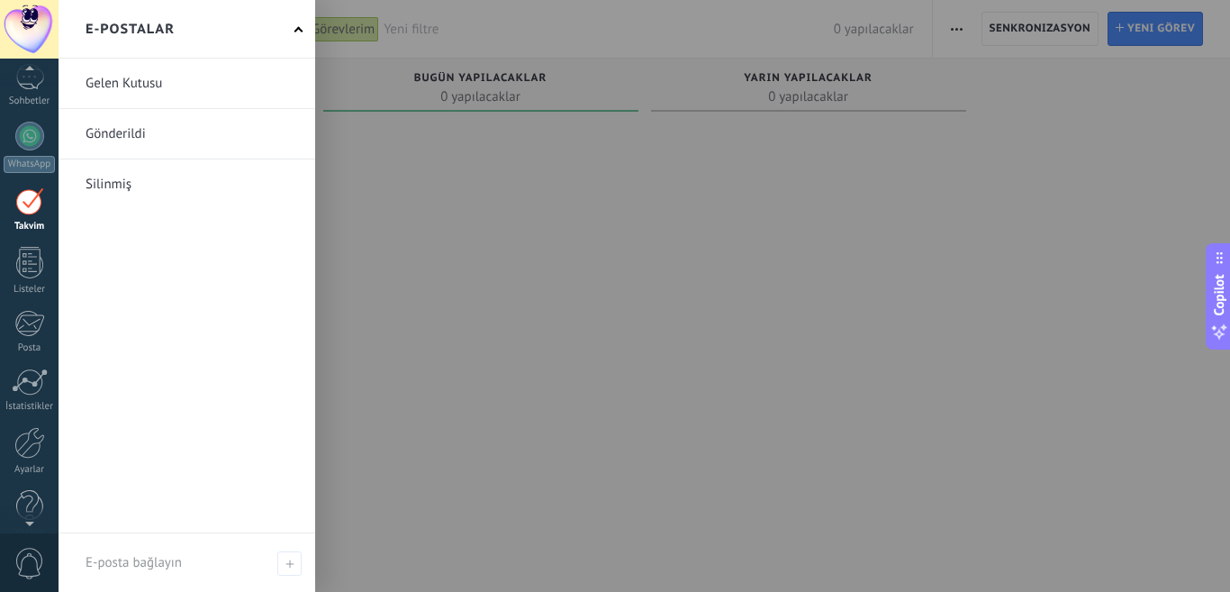
scroll to position [137, 0]
click at [32, 317] on div at bounding box center [29, 320] width 30 height 27
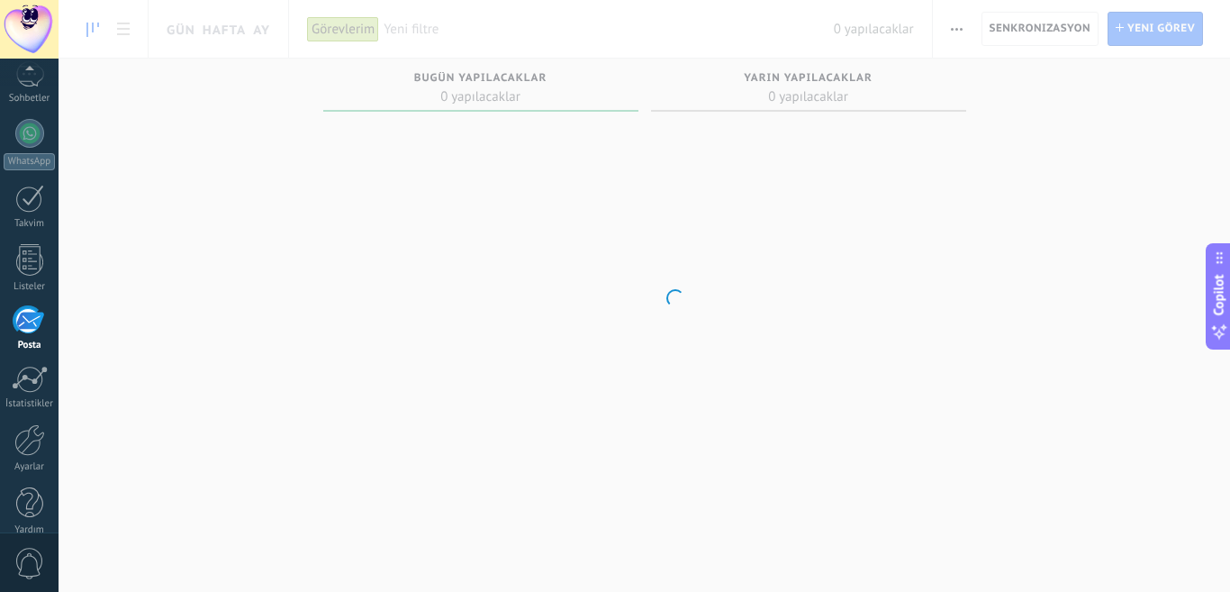
scroll to position [158, 0]
